Goal: Information Seeking & Learning: Learn about a topic

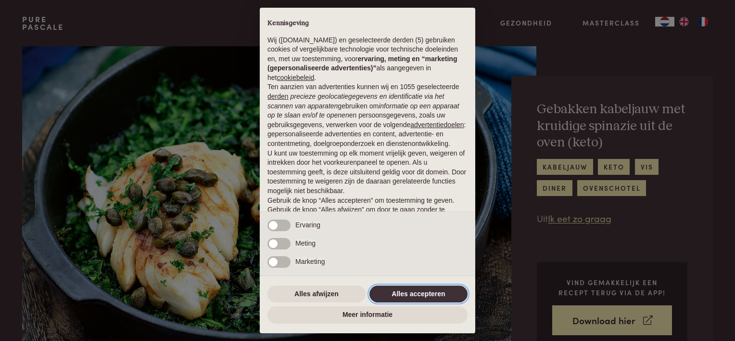
click at [438, 292] on button "Alles accepteren" at bounding box center [418, 293] width 98 height 17
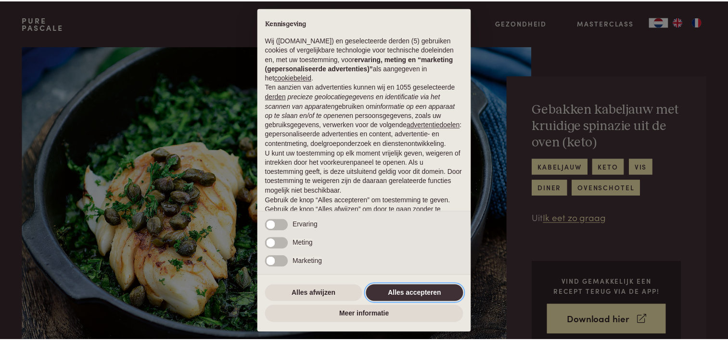
scroll to position [46, 0]
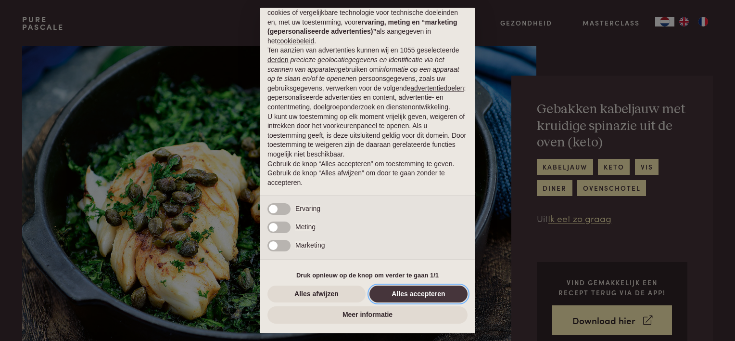
click at [431, 292] on button "Alles accepteren" at bounding box center [418, 293] width 98 height 17
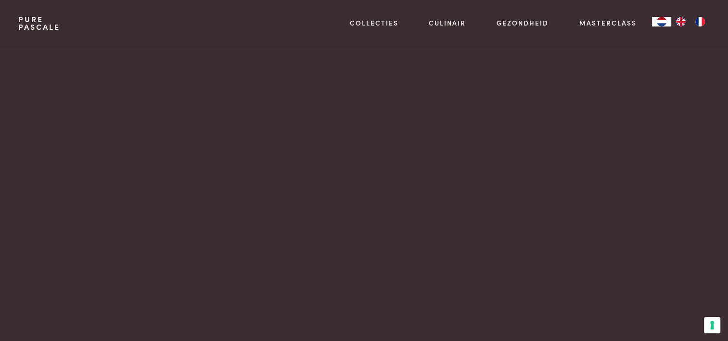
scroll to position [1826, 0]
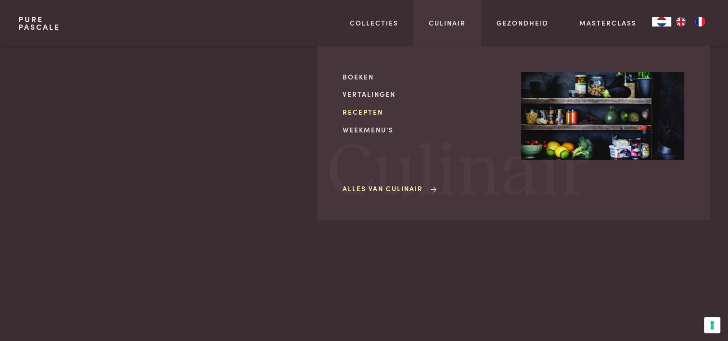
click at [368, 111] on link "Recepten" at bounding box center [423, 112] width 163 height 10
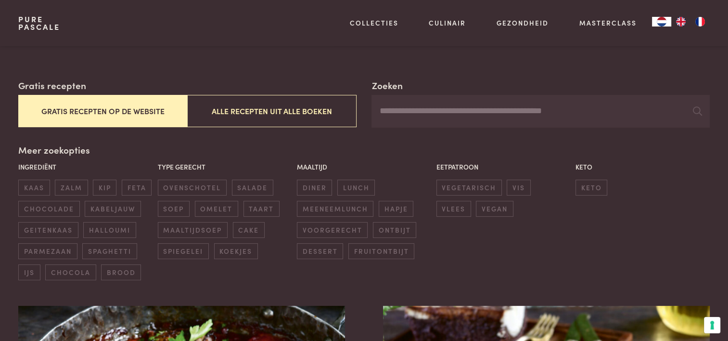
scroll to position [144, 0]
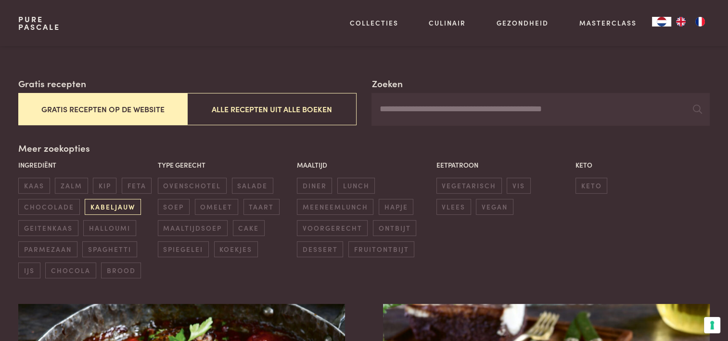
click at [122, 202] on span "kabeljauw" at bounding box center [113, 207] width 56 height 16
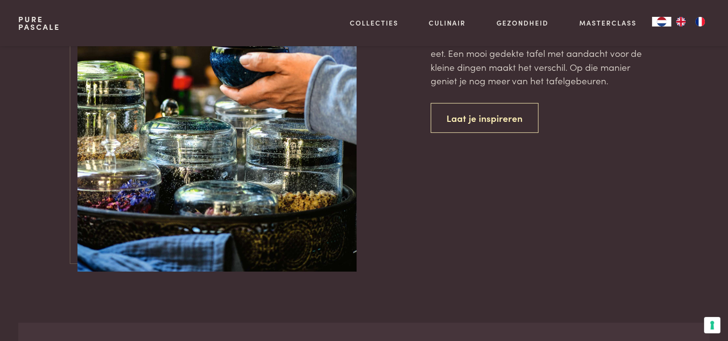
scroll to position [2625, 0]
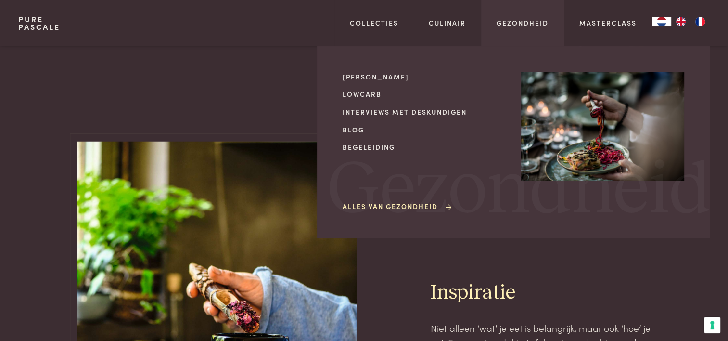
click at [393, 71] on div "Mijn kookstijl Lowcarb Interviews met deskundigen Blog Begeleiding Alles van Ge…" at bounding box center [513, 141] width 393 height 191
click at [394, 77] on link "[PERSON_NAME]" at bounding box center [423, 77] width 163 height 10
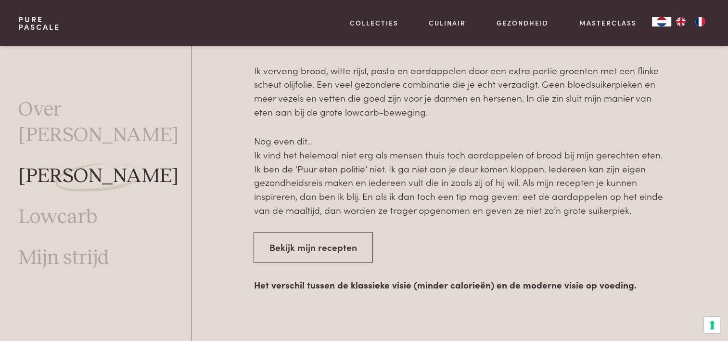
scroll to position [1405, 0]
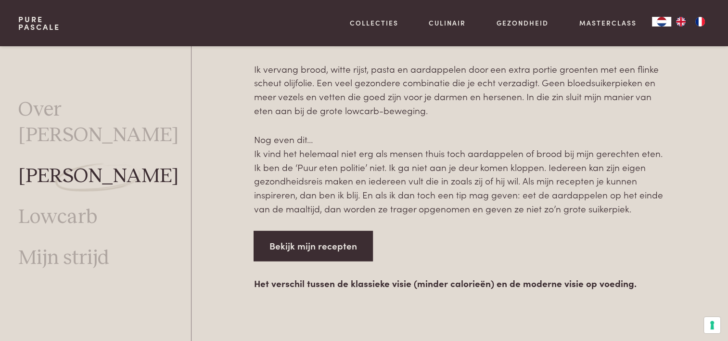
click at [335, 241] on link "Bekijk mijn recepten" at bounding box center [313, 245] width 119 height 30
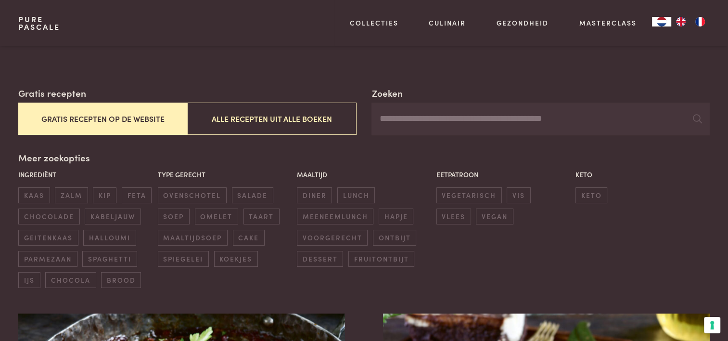
scroll to position [192, 0]
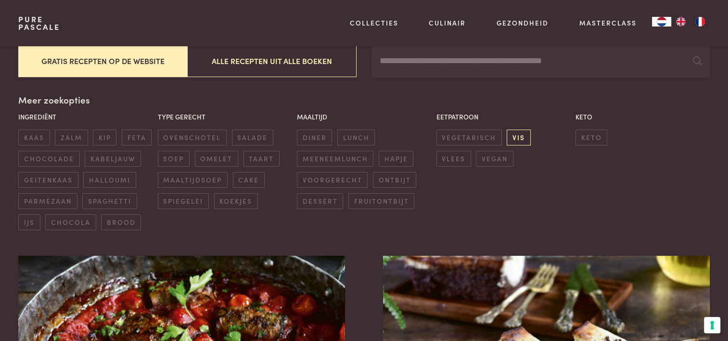
click at [520, 134] on span "vis" at bounding box center [519, 137] width 24 height 16
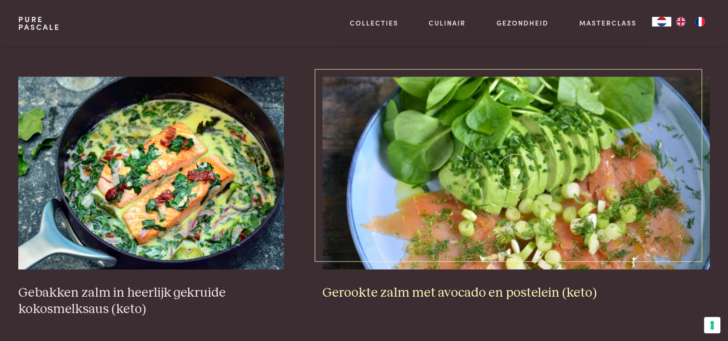
scroll to position [1471, 0]
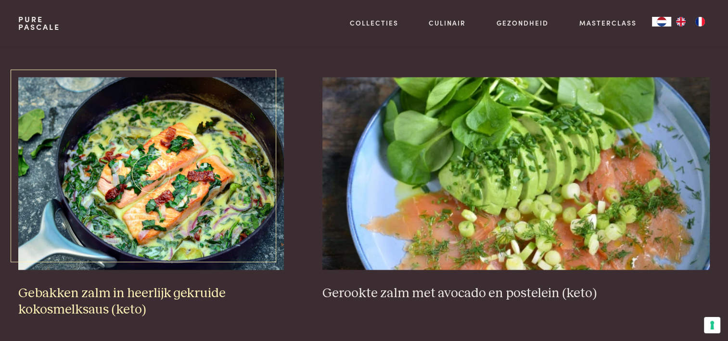
click at [156, 152] on img at bounding box center [151, 173] width 266 height 192
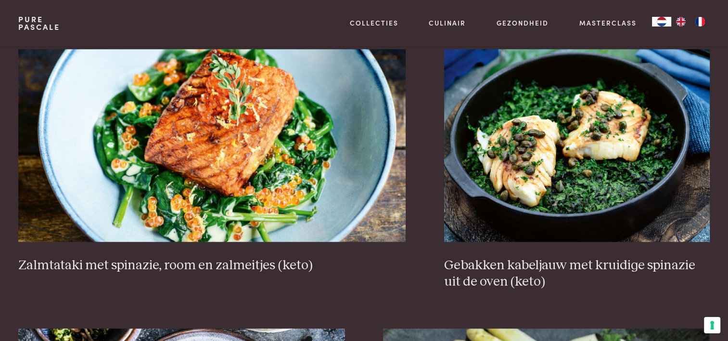
scroll to position [894, 0]
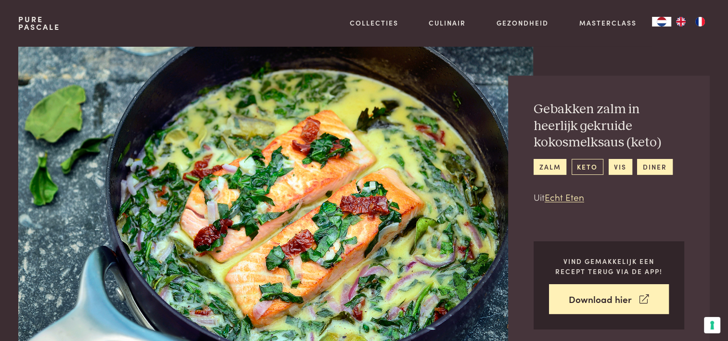
click at [584, 165] on link "keto" at bounding box center [587, 167] width 32 height 16
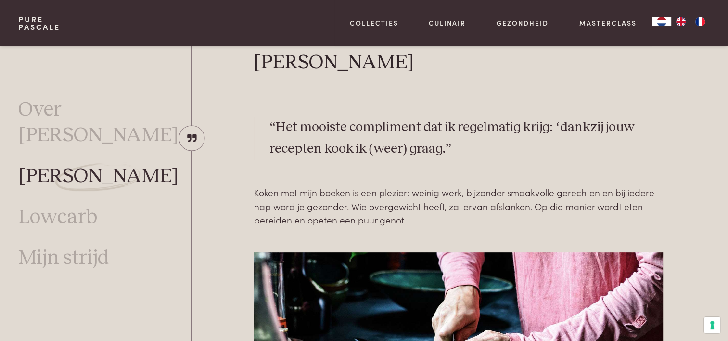
scroll to position [251, 0]
